Goal: Find contact information: Find contact information

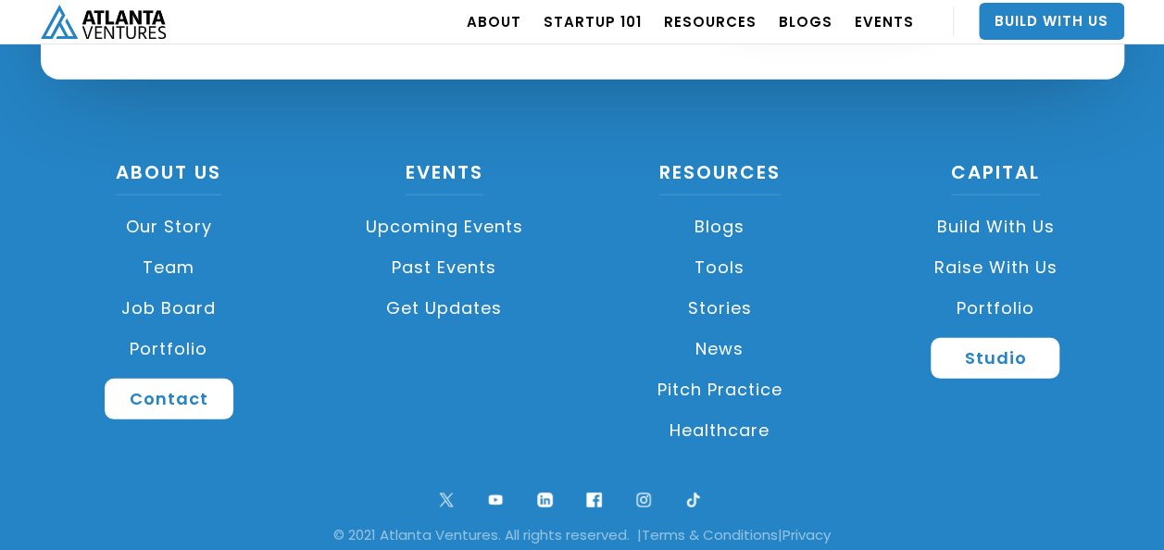
scroll to position [2565, 0]
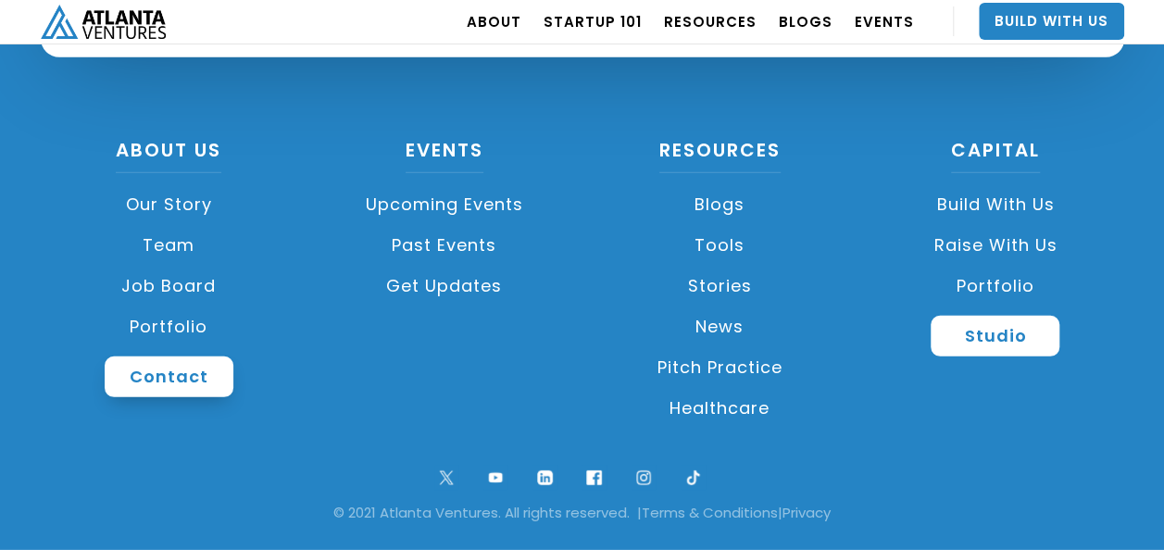
click at [193, 372] on link "Contact" at bounding box center [169, 377] width 129 height 41
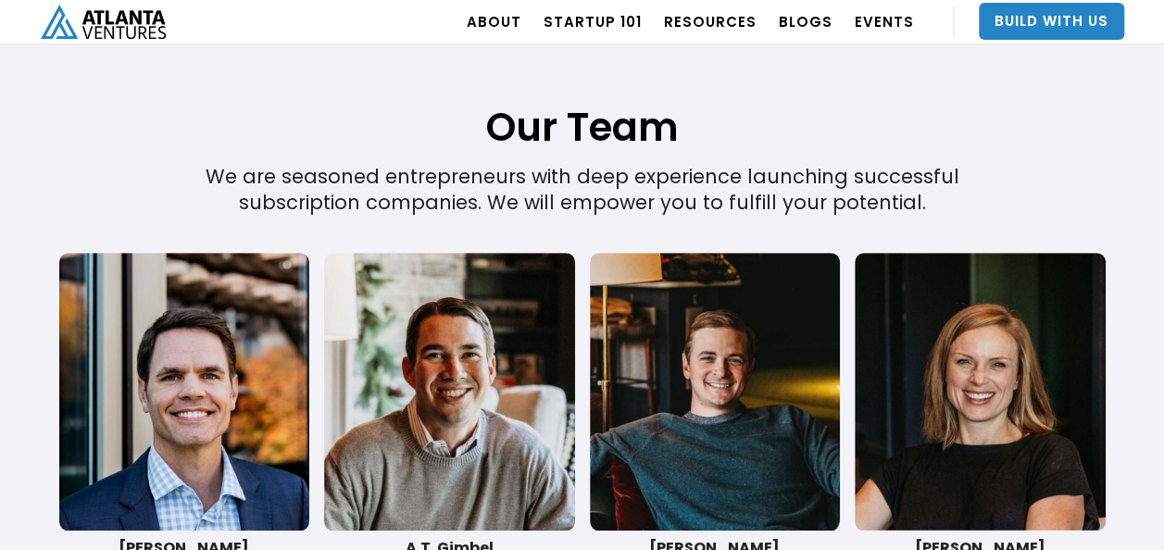
scroll to position [4197, 0]
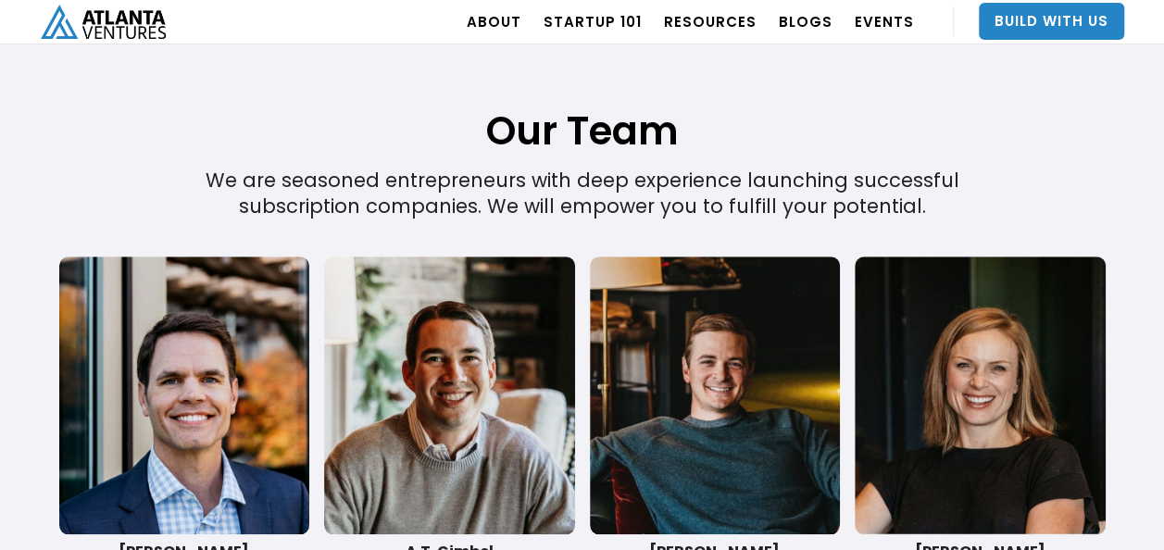
click at [707, 400] on link at bounding box center [715, 396] width 251 height 278
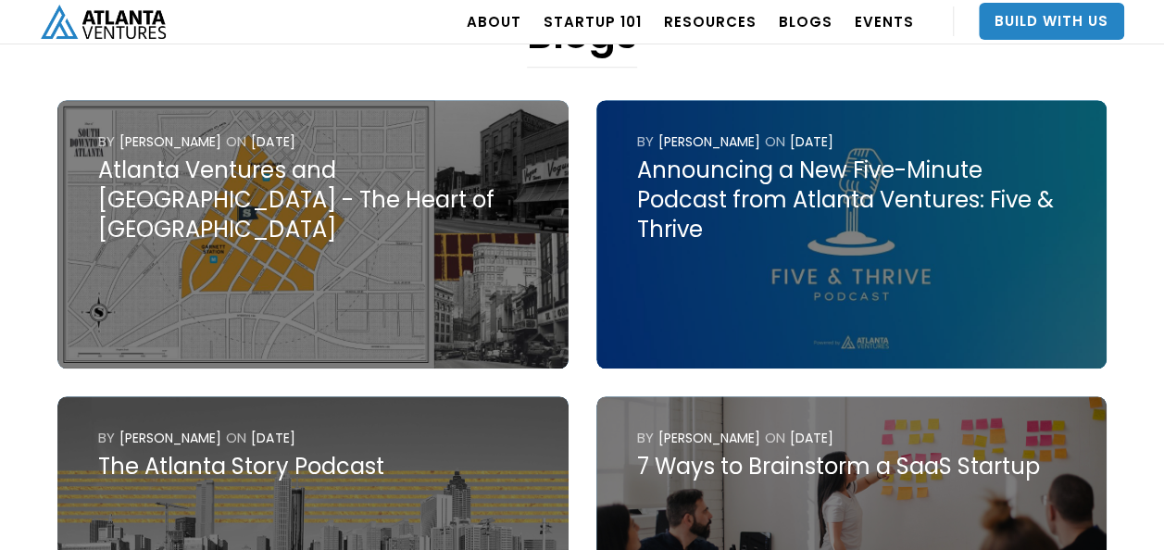
scroll to position [833, 0]
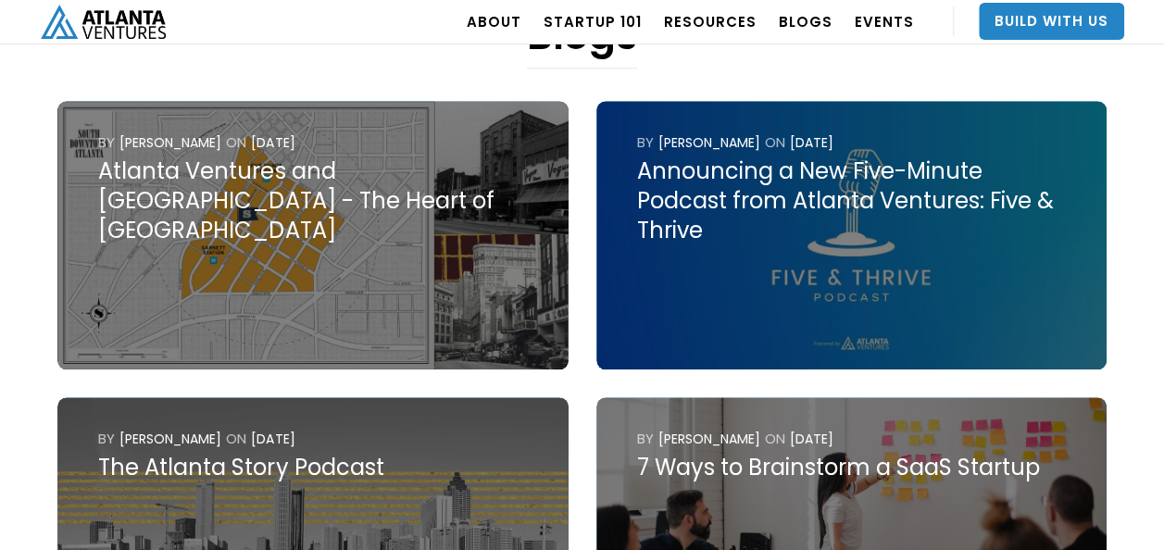
click at [279, 222] on img at bounding box center [312, 235] width 510 height 269
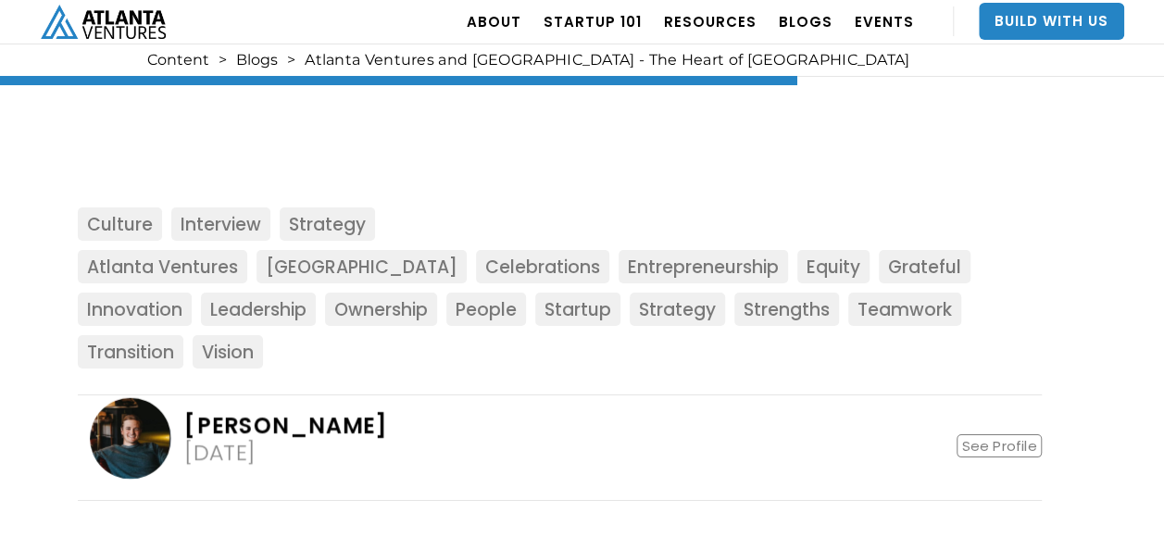
scroll to position [3426, 0]
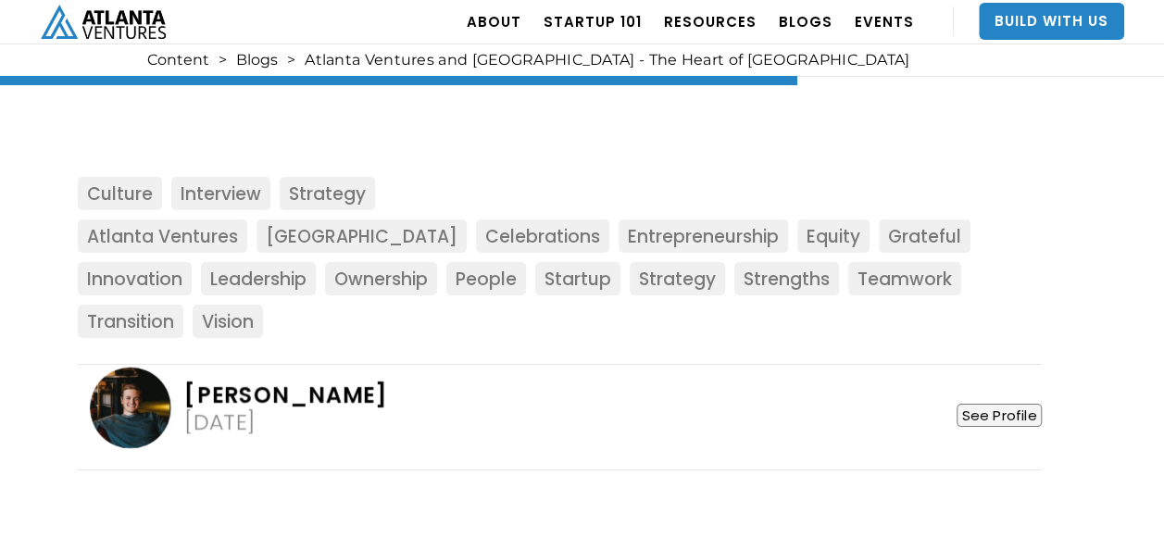
click at [988, 404] on link "See Profile" at bounding box center [999, 415] width 84 height 23
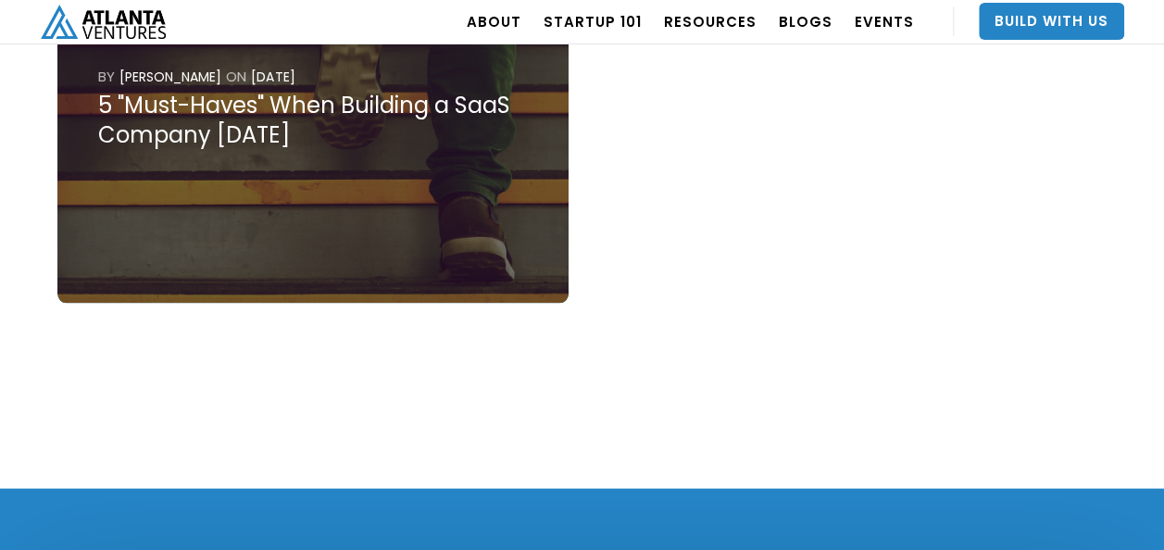
scroll to position [2565, 0]
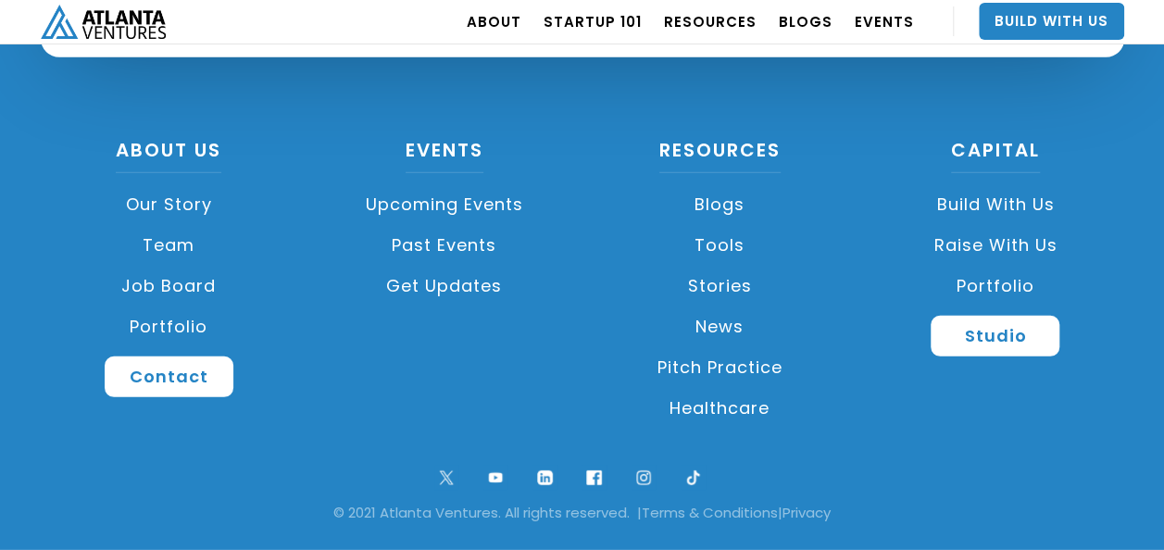
click at [148, 275] on link "Job Board" at bounding box center [169, 286] width 257 height 41
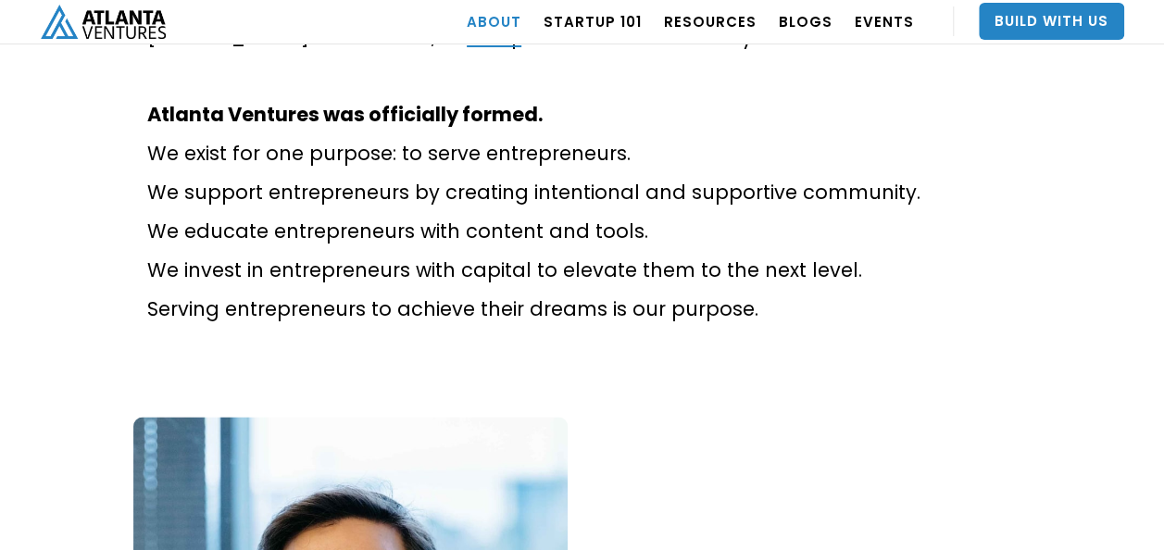
scroll to position [1117, 0]
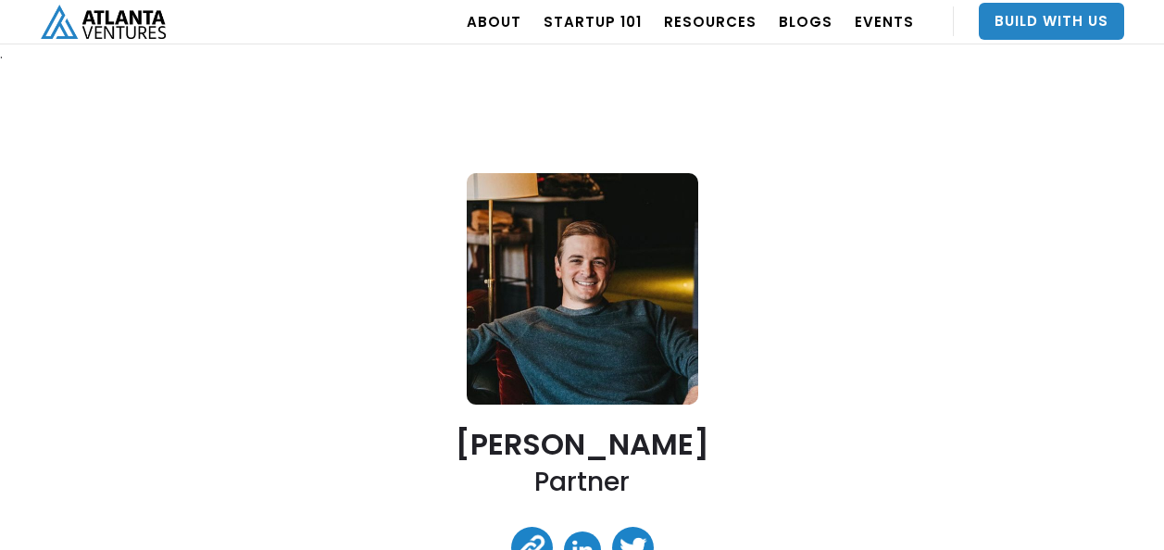
scroll to position [2565, 0]
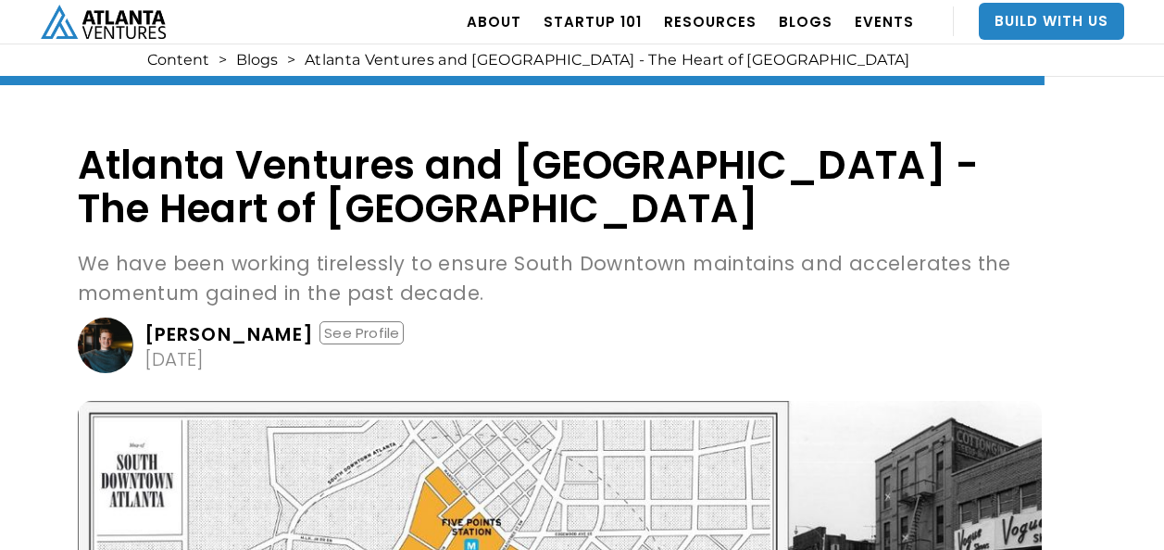
scroll to position [3426, 0]
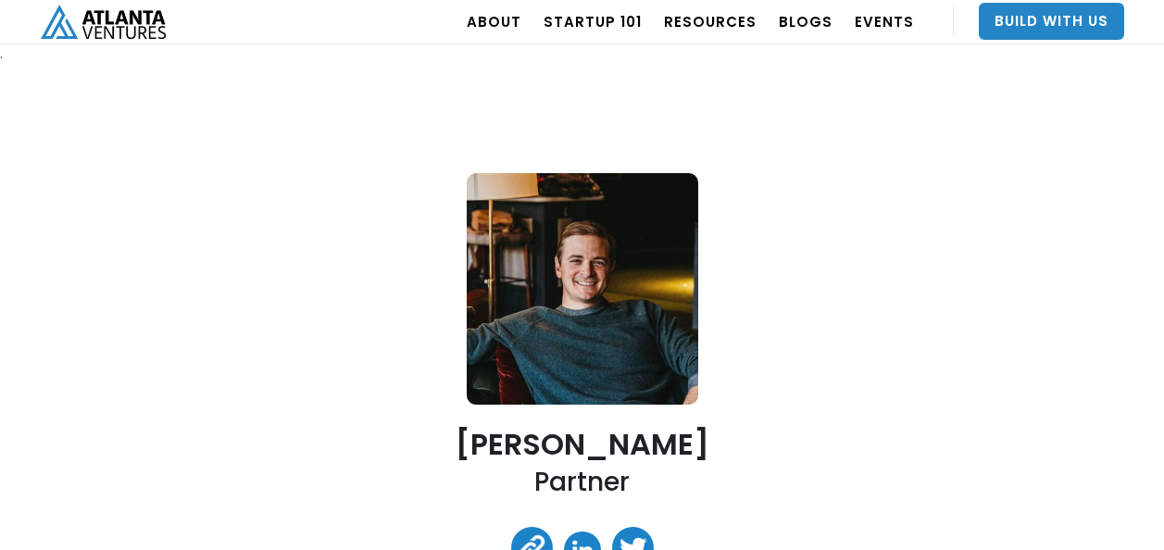
scroll to position [833, 0]
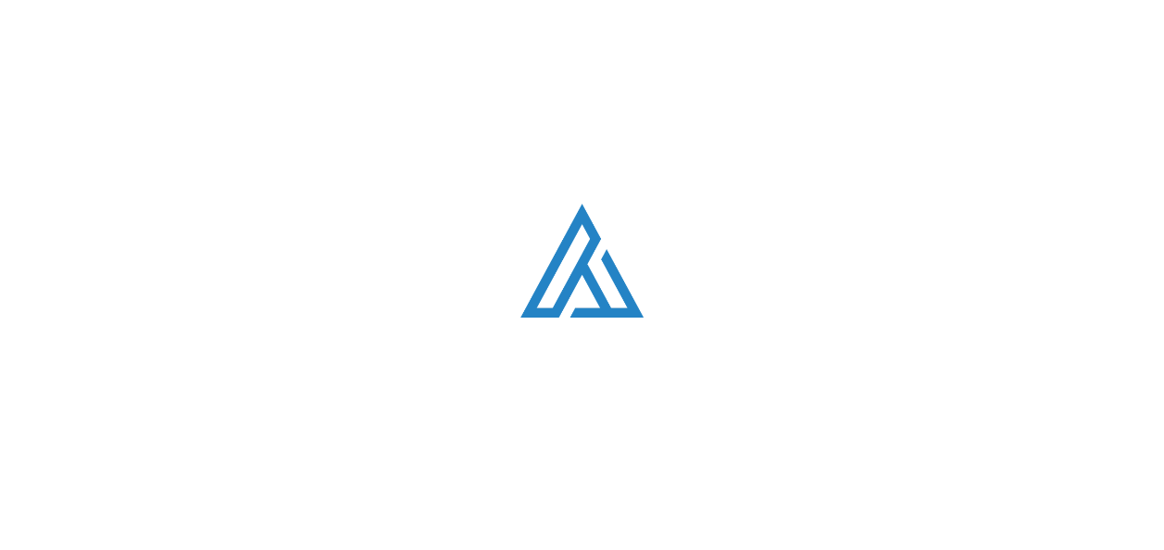
scroll to position [4197, 0]
